Goal: Find specific page/section: Find specific page/section

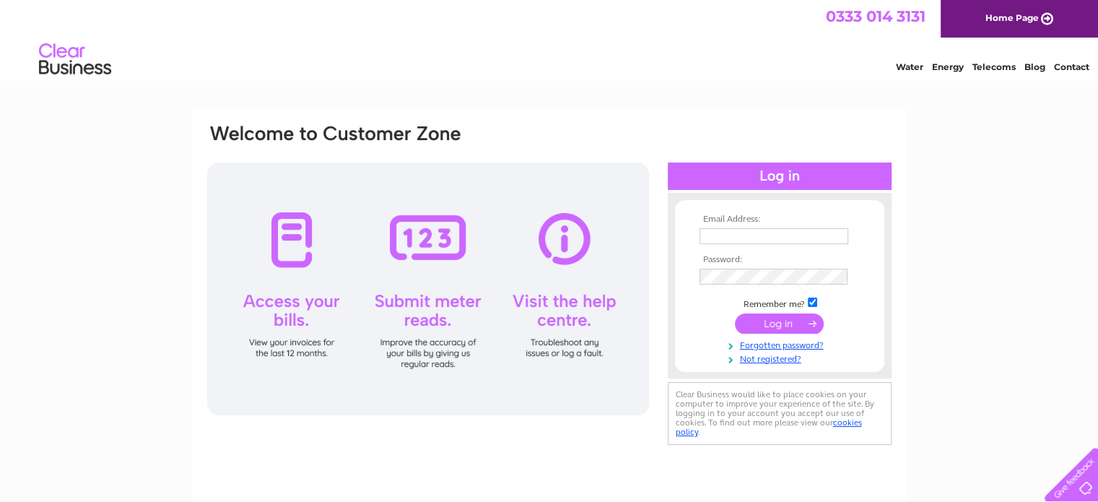
type input "[EMAIL_ADDRESS][DOMAIN_NAME]"
click at [780, 328] on input "submit" at bounding box center [779, 323] width 89 height 20
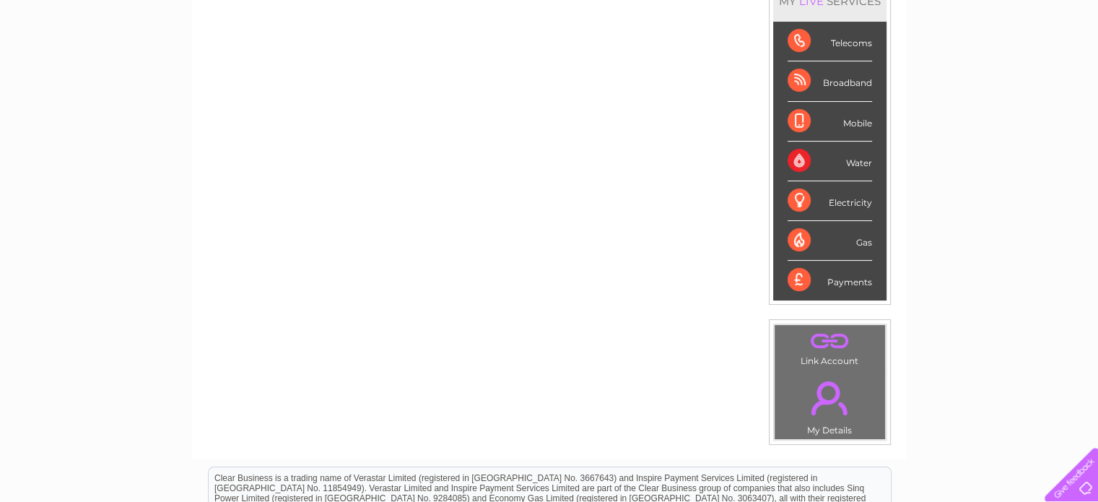
scroll to position [72, 0]
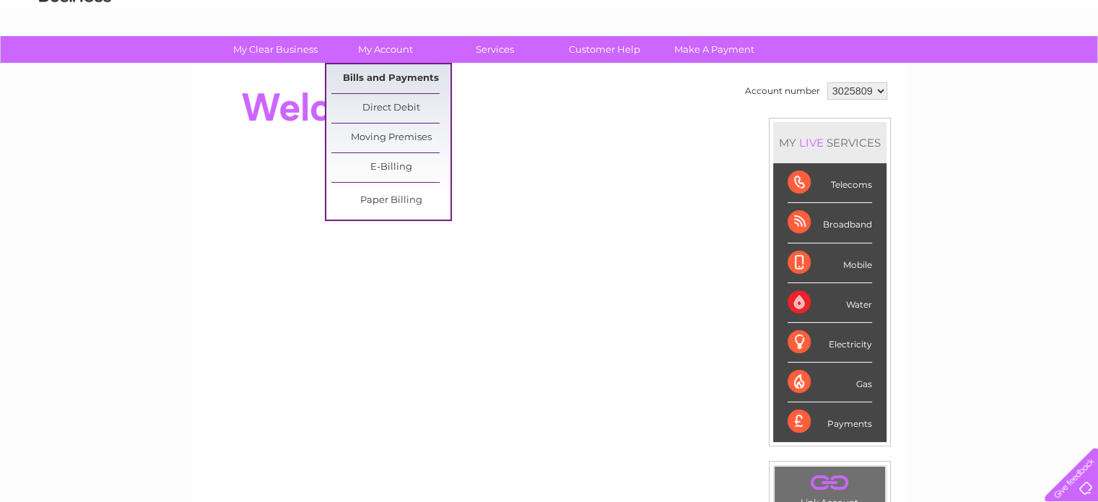
click at [383, 77] on link "Bills and Payments" at bounding box center [390, 78] width 119 height 29
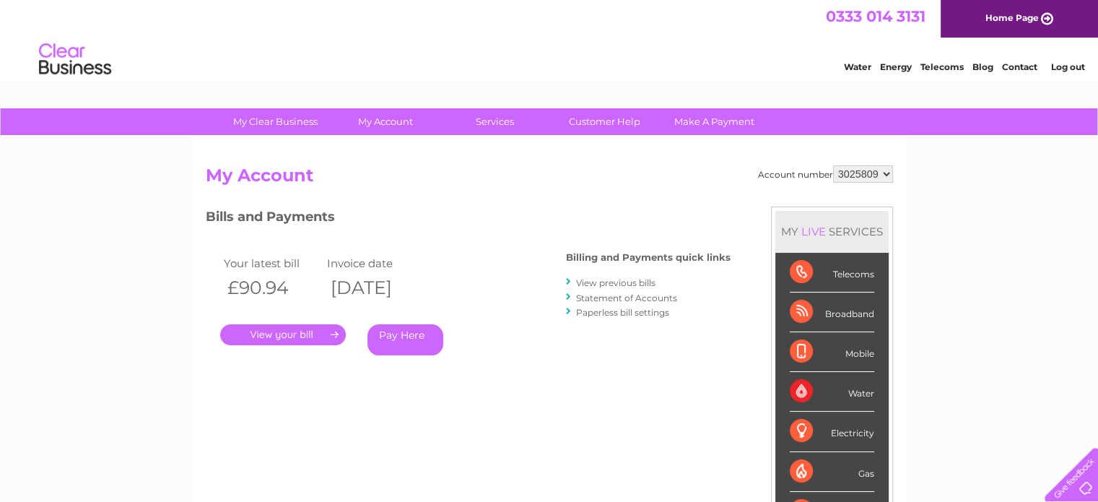
click at [298, 333] on link "." at bounding box center [283, 334] width 126 height 21
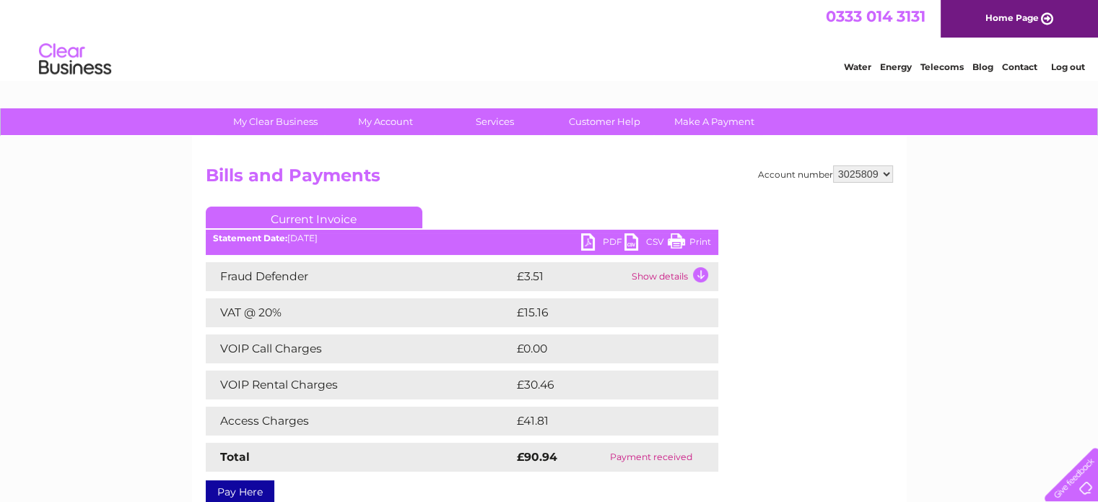
click at [610, 239] on link "PDF" at bounding box center [602, 243] width 43 height 21
click at [593, 243] on link "PDF" at bounding box center [602, 243] width 43 height 21
